Goal: Browse casually

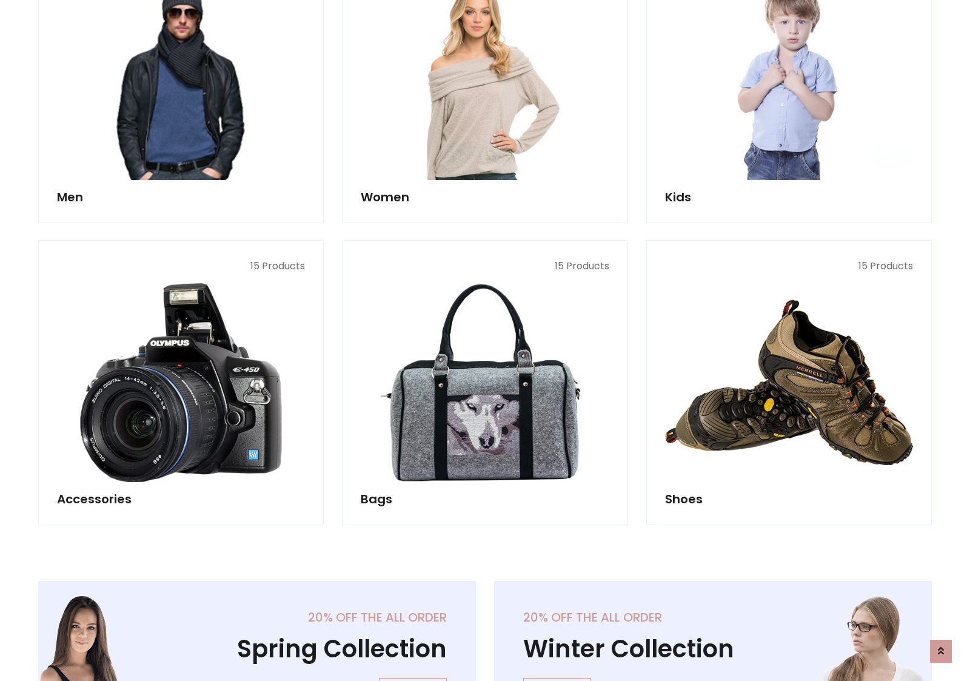
scroll to position [405, 0]
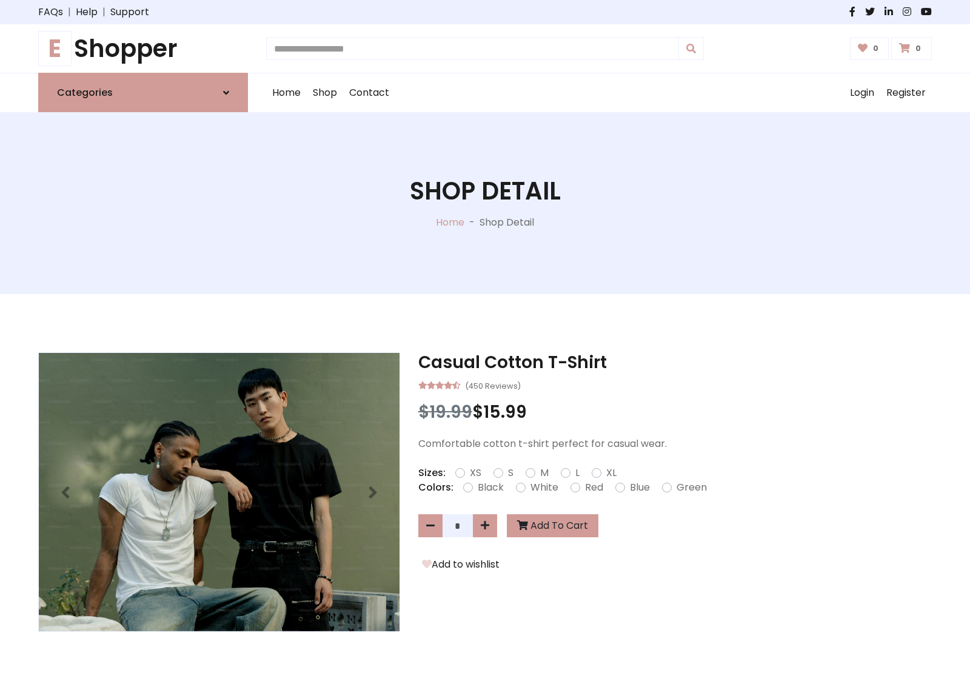
click at [143, 48] on h1 "E Shopper" at bounding box center [143, 48] width 210 height 29
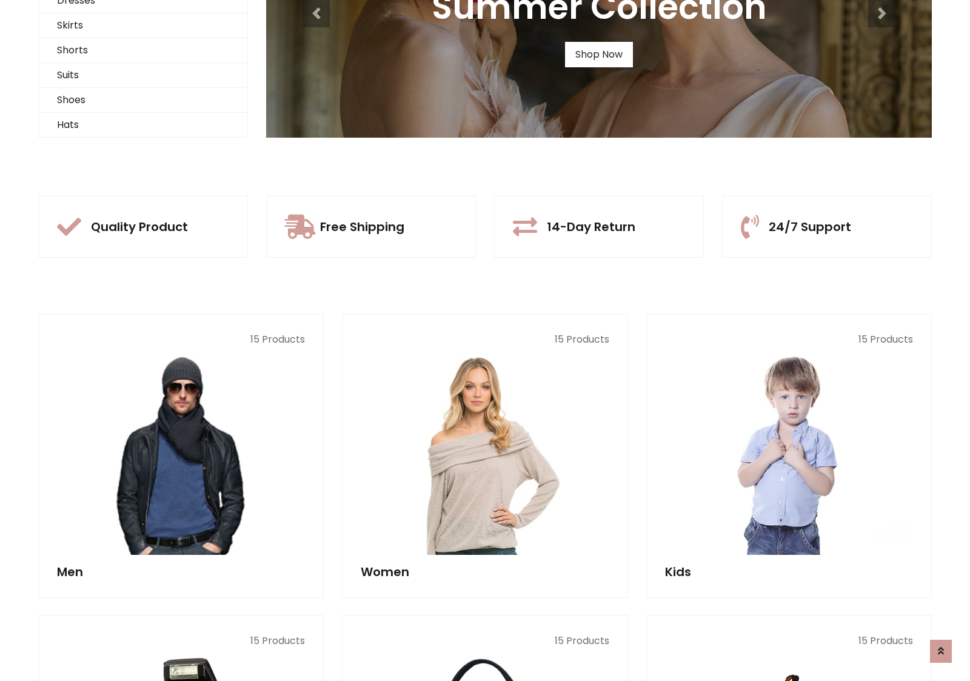
scroll to position [117, 0]
